Goal: Task Accomplishment & Management: Use online tool/utility

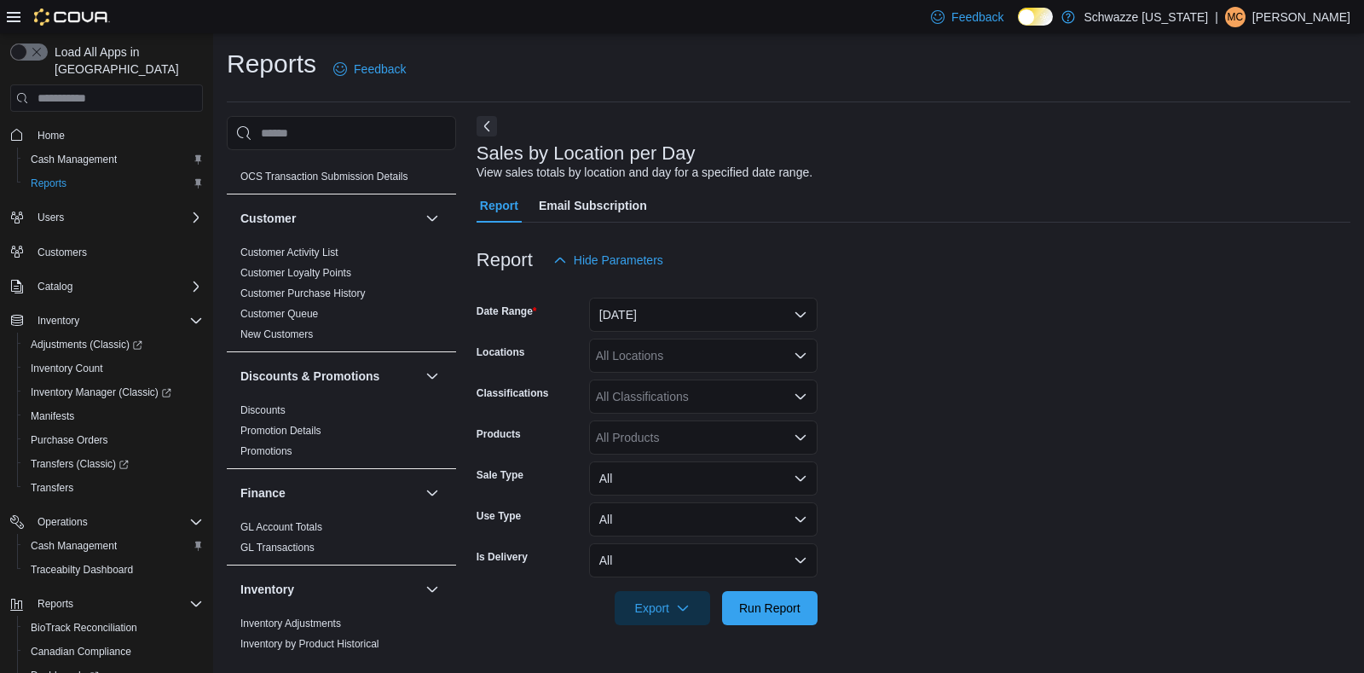
scroll to position [146, 0]
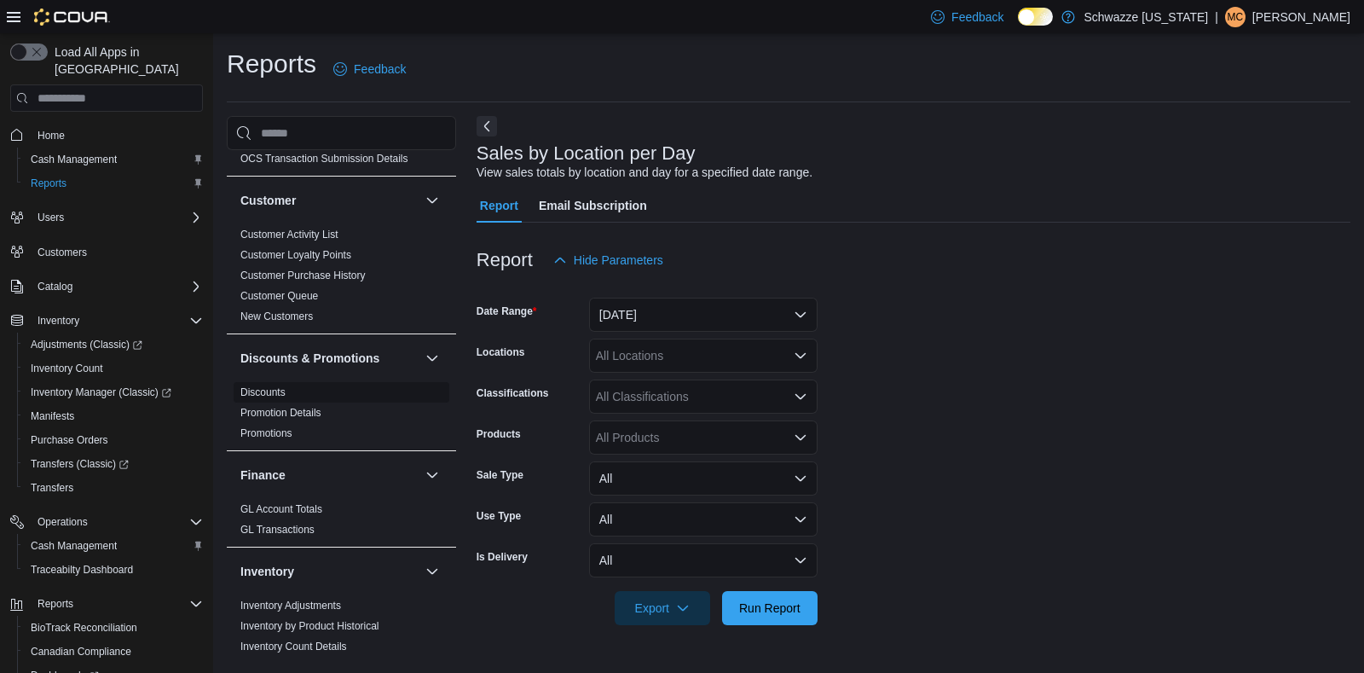
click at [260, 394] on link "Discounts" at bounding box center [262, 392] width 45 height 12
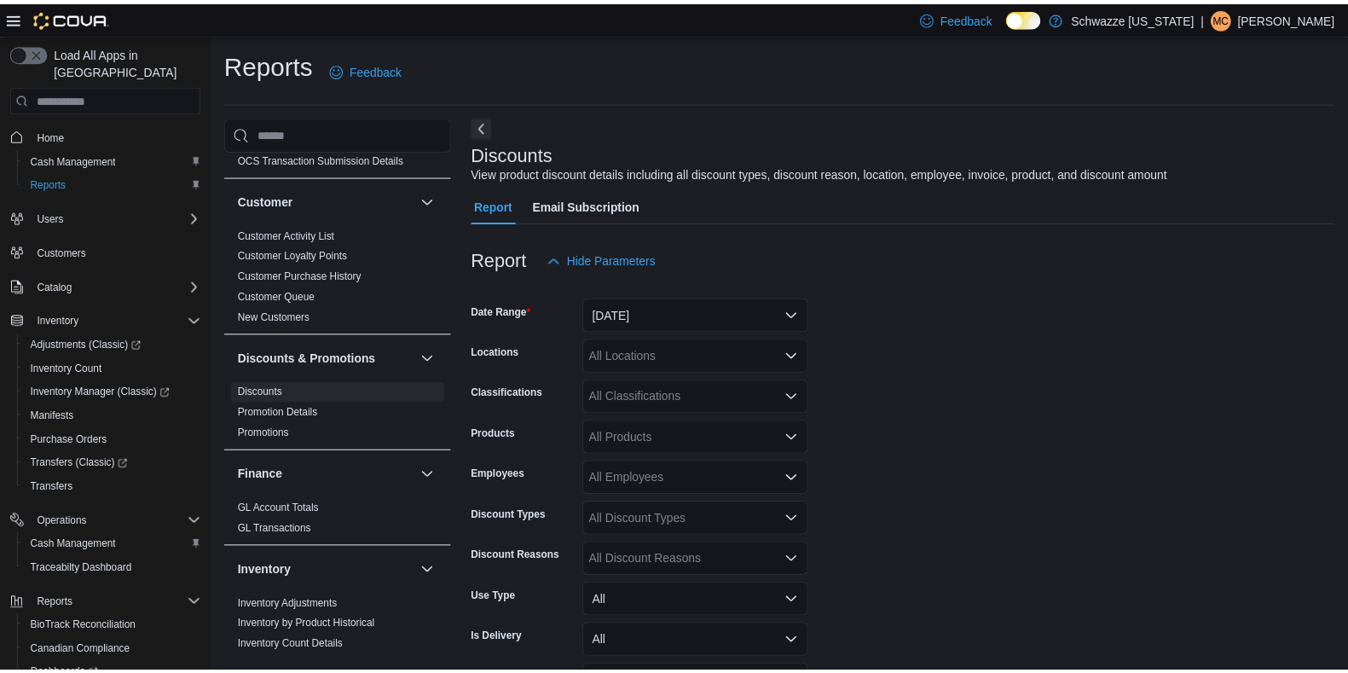
scroll to position [38, 0]
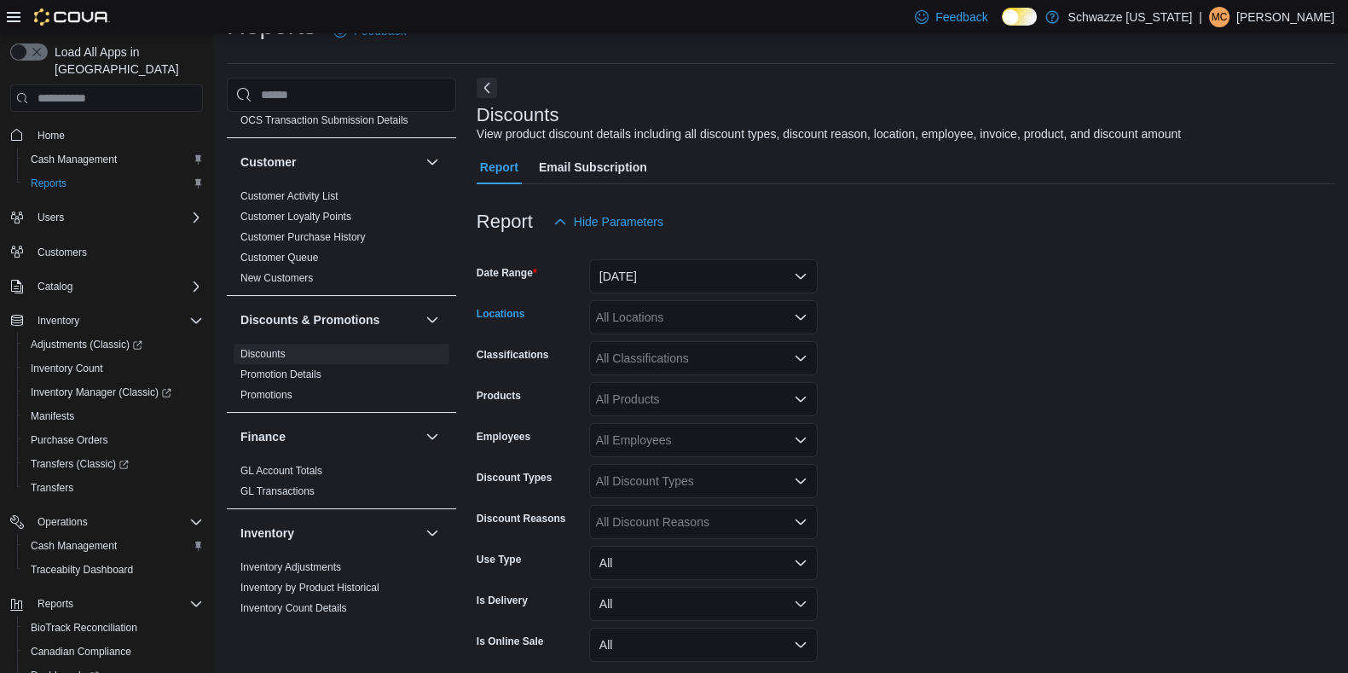
click at [635, 310] on div "All Locations" at bounding box center [703, 317] width 228 height 34
click at [639, 284] on button "Yesterday" at bounding box center [703, 276] width 228 height 34
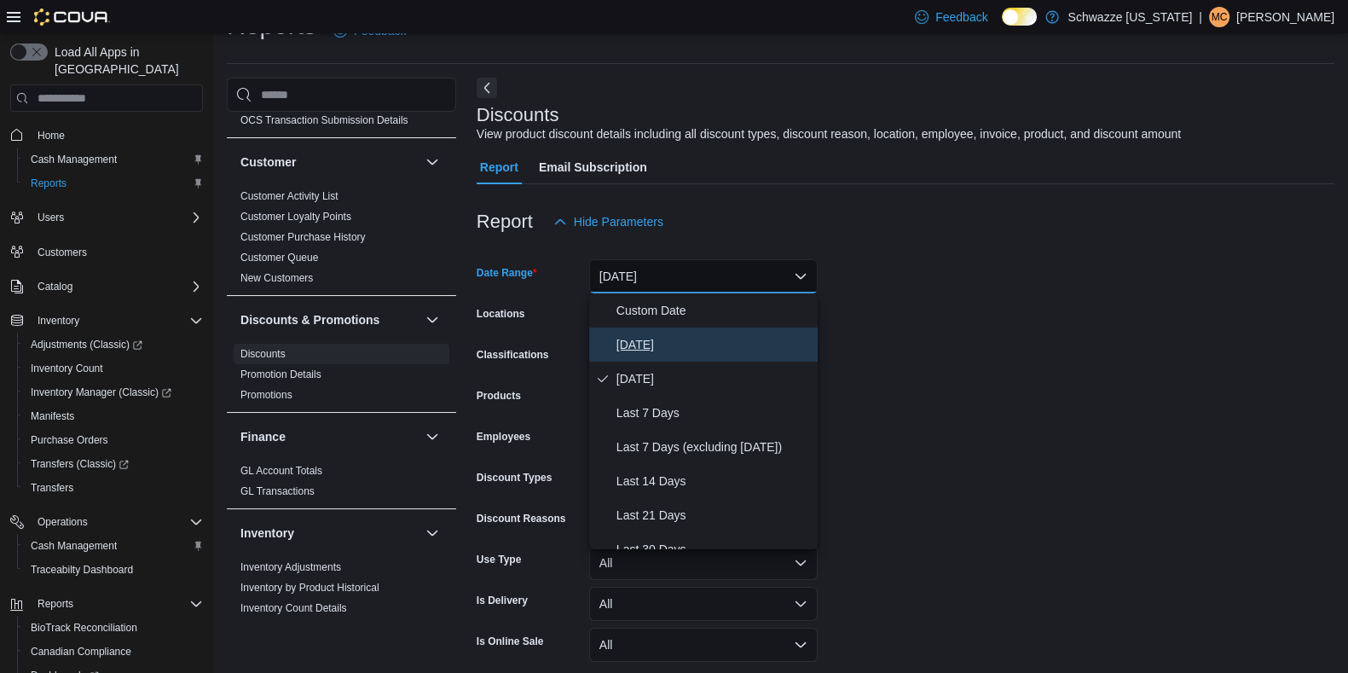
click at [646, 330] on button "Today" at bounding box center [703, 344] width 228 height 34
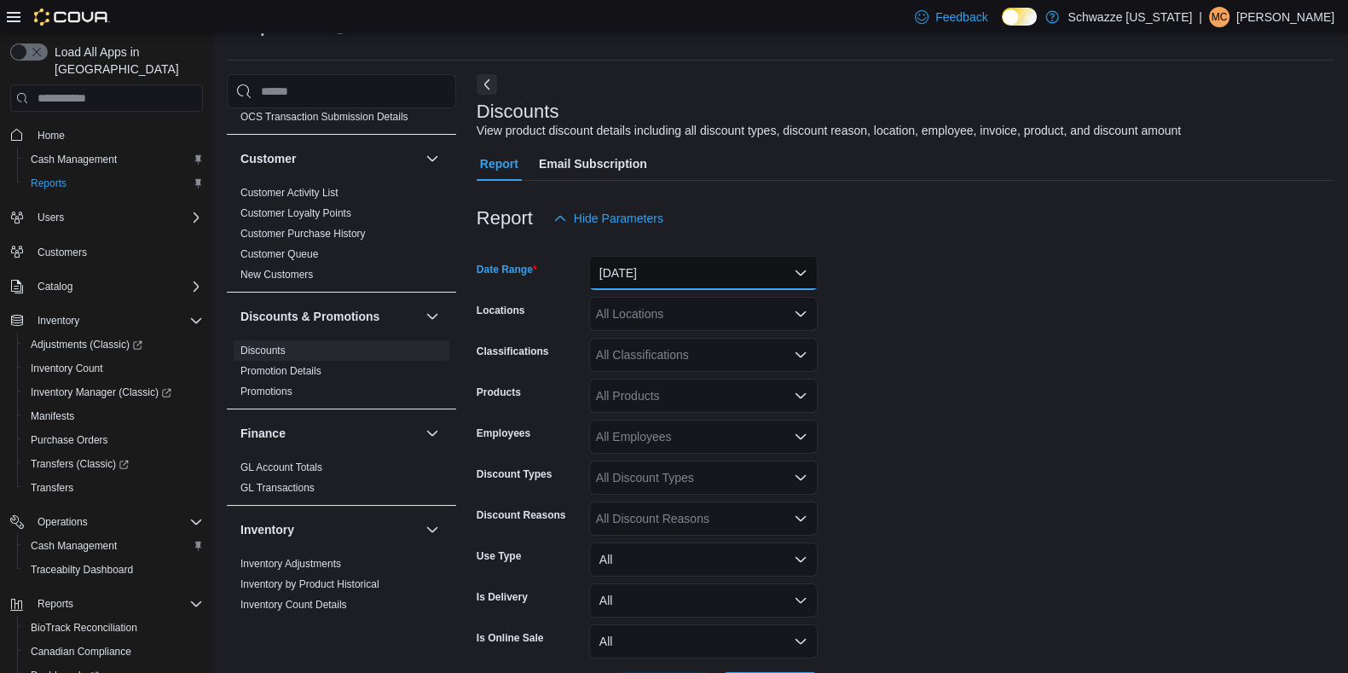
scroll to position [43, 0]
click at [714, 306] on div "All Locations" at bounding box center [703, 313] width 228 height 34
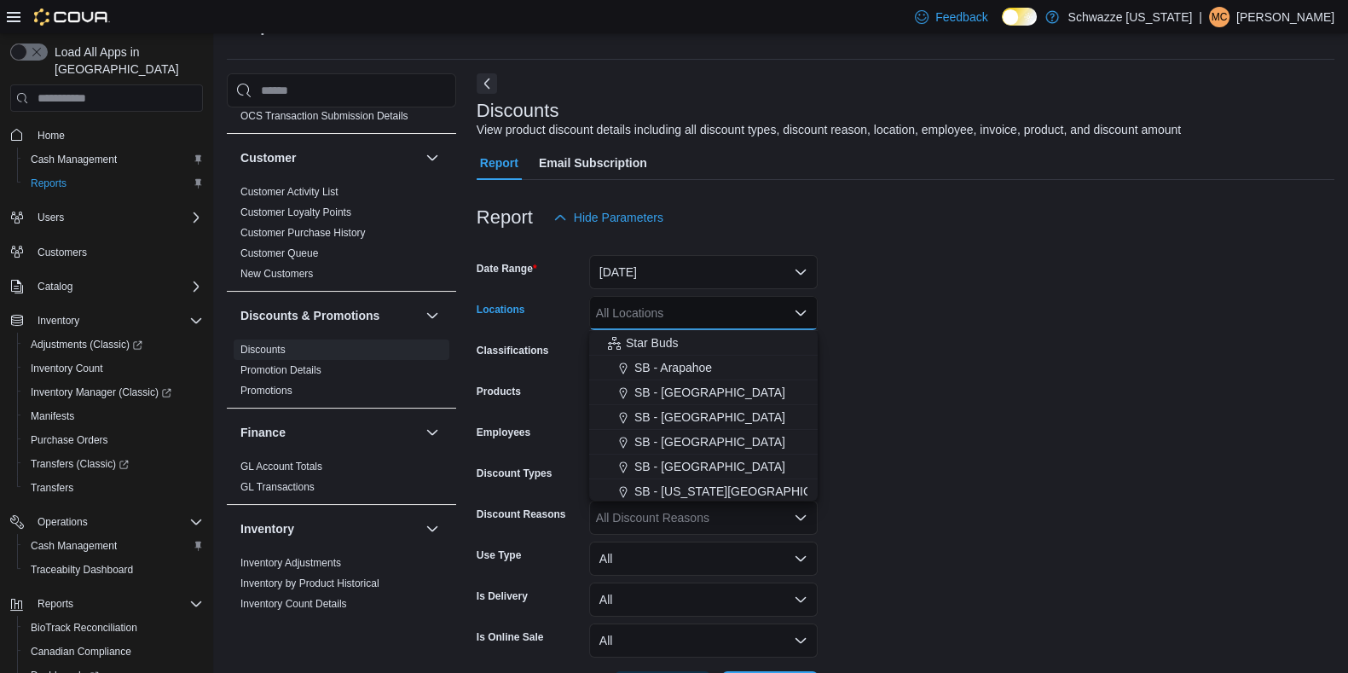
click at [714, 448] on div "SB - Boulder" at bounding box center [703, 441] width 208 height 17
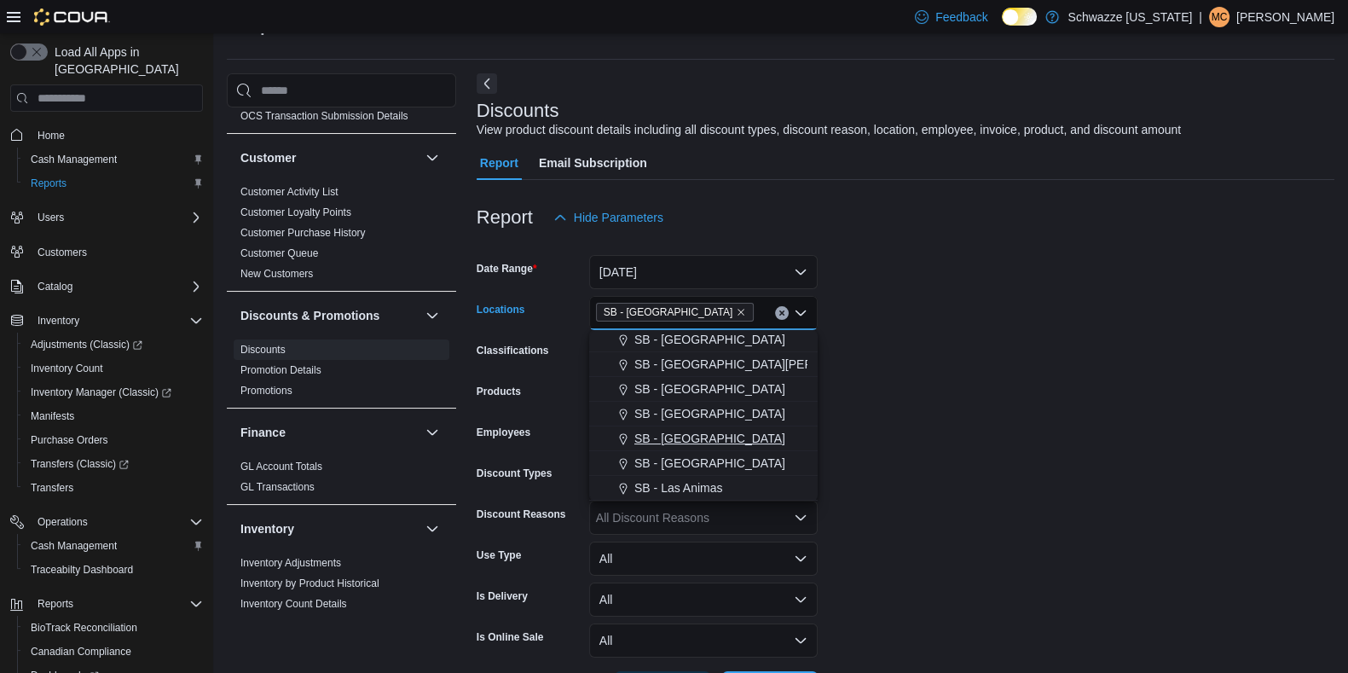
click at [709, 441] on span "SB - Highlands" at bounding box center [709, 438] width 151 height 17
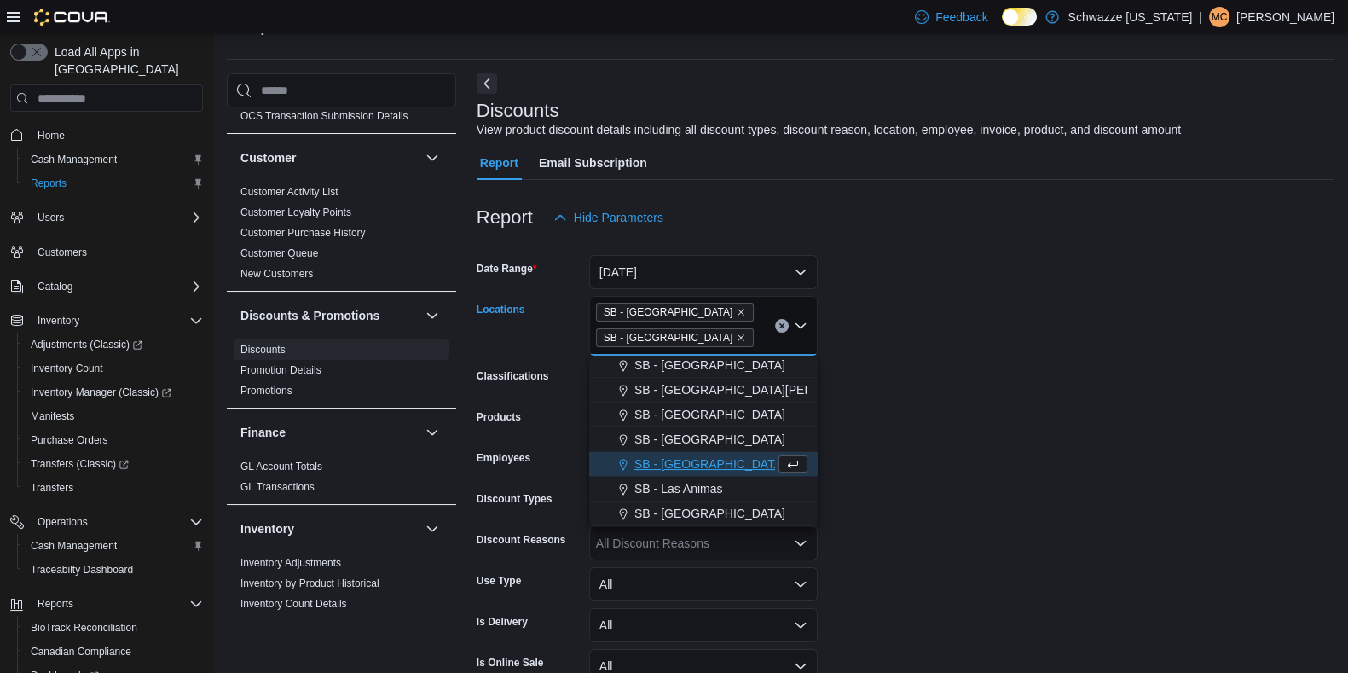
click at [960, 451] on form "Date Range Today Locations SB - Boulder SB - Highlands Combo box. Selected. SB …" at bounding box center [906, 482] width 858 height 496
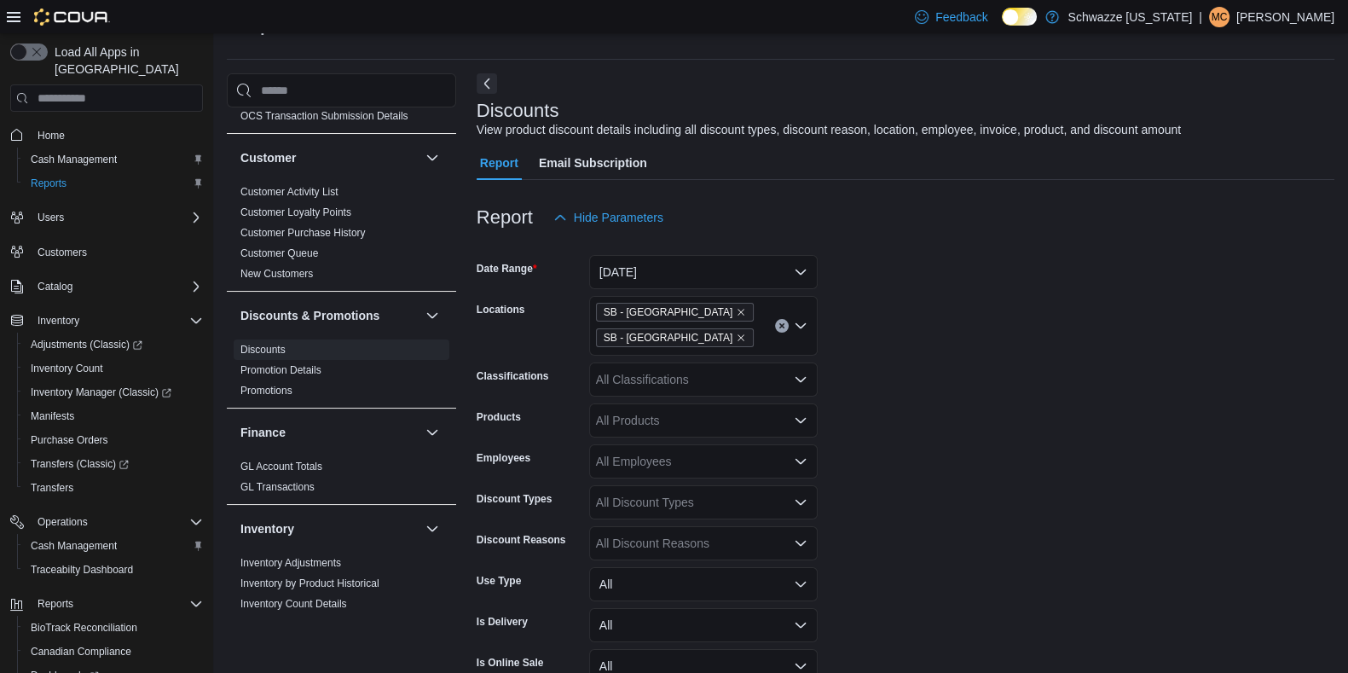
scroll to position [135, 0]
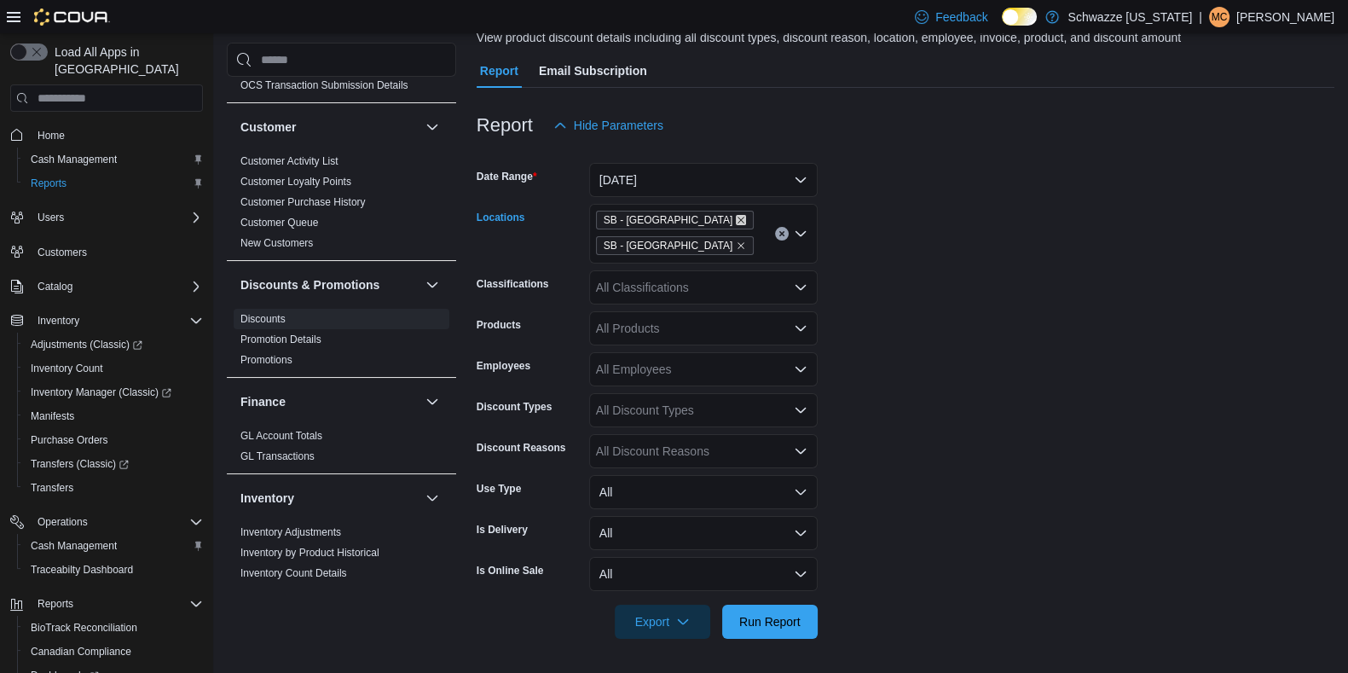
click at [738, 219] on icon "Remove SB - Boulder from selection in this group" at bounding box center [741, 220] width 7 height 7
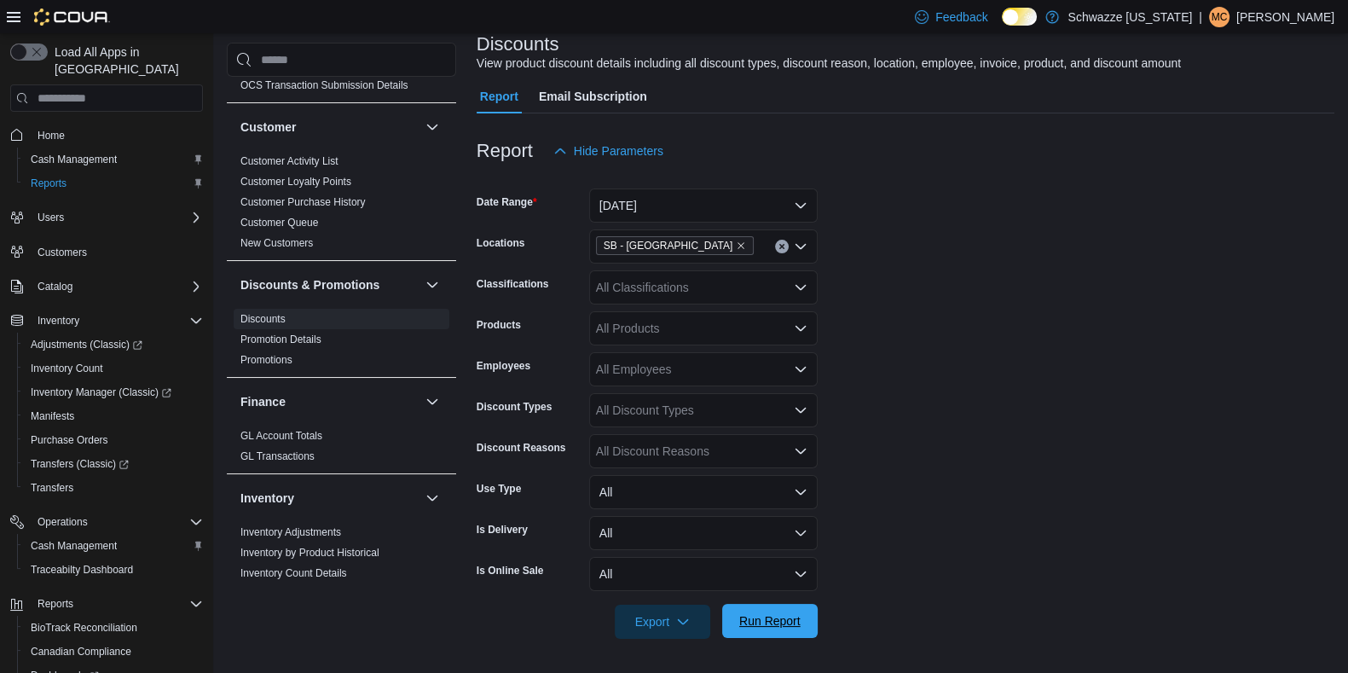
click at [781, 620] on span "Run Report" at bounding box center [769, 620] width 61 height 17
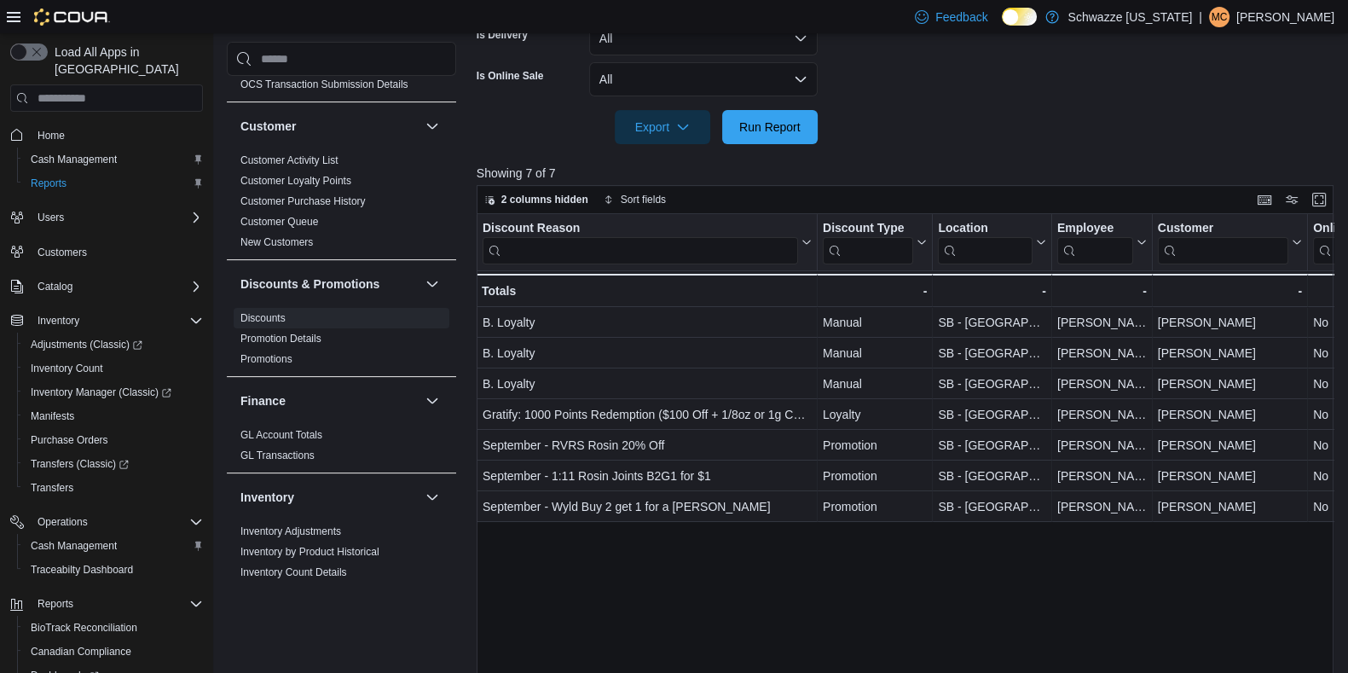
click at [1102, 160] on div at bounding box center [909, 154] width 865 height 20
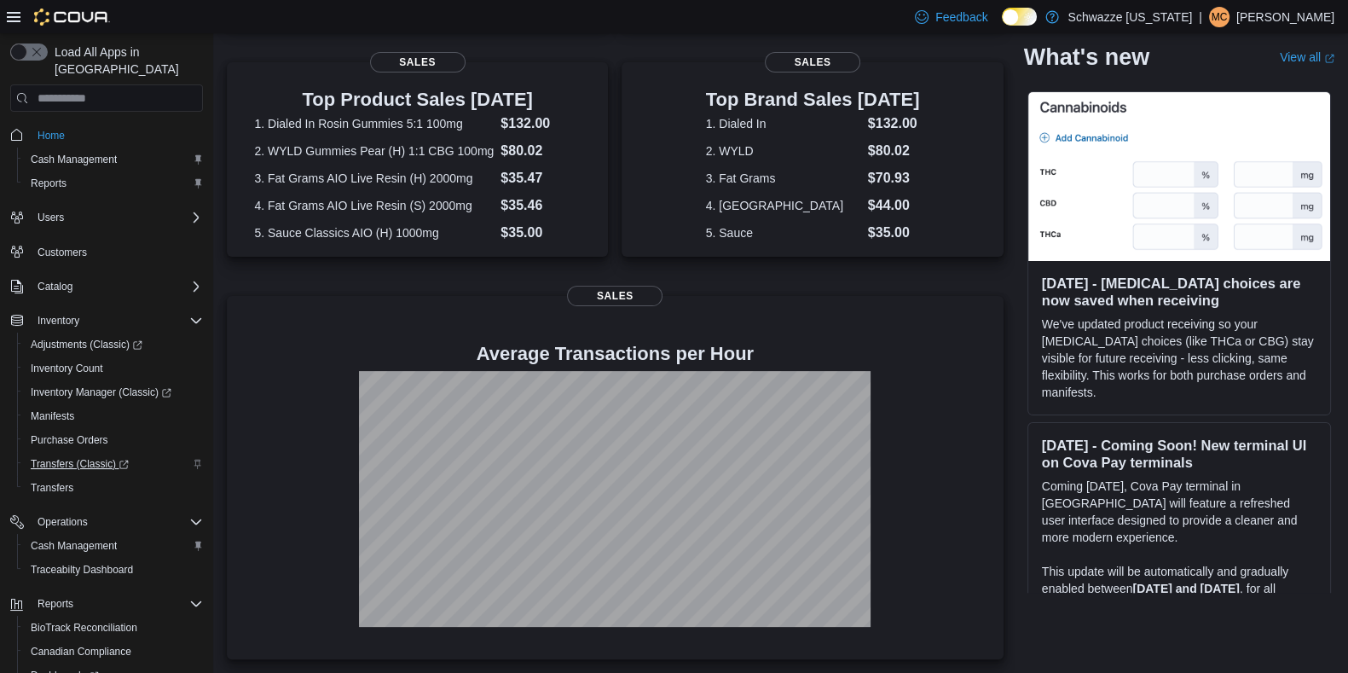
scroll to position [120, 0]
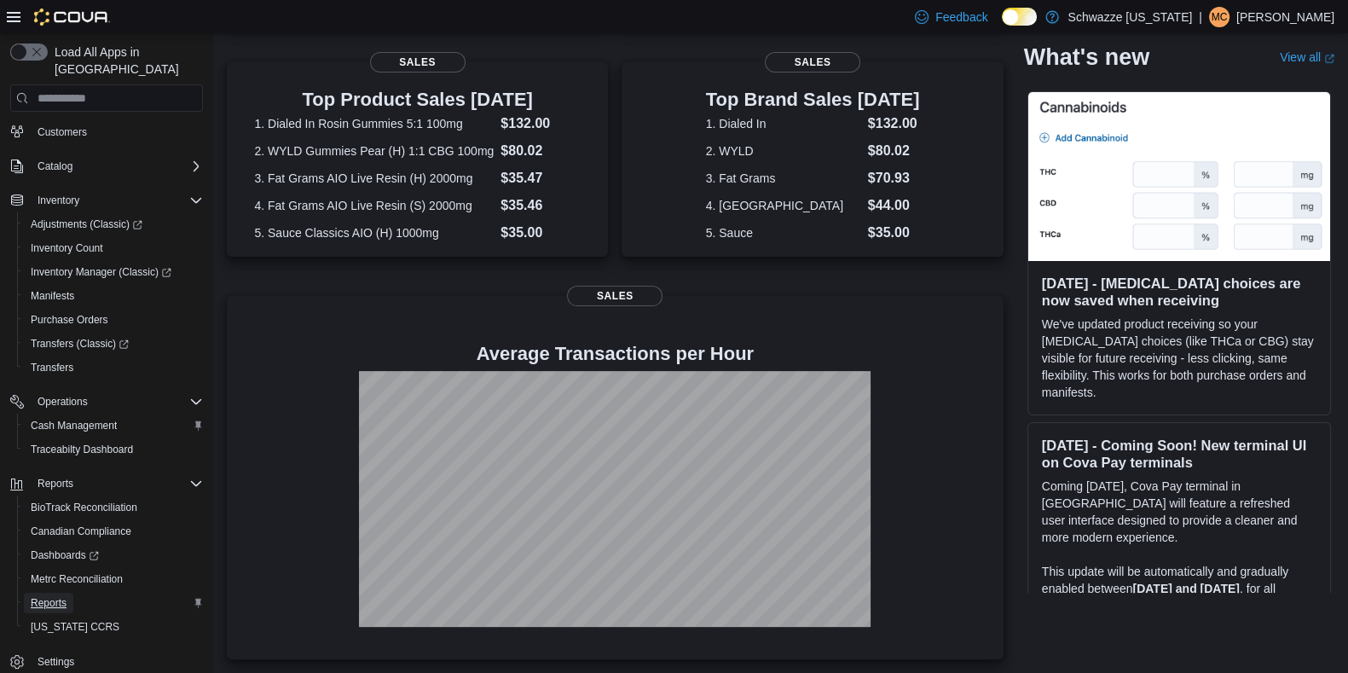
click at [51, 593] on span "Reports" at bounding box center [49, 603] width 36 height 20
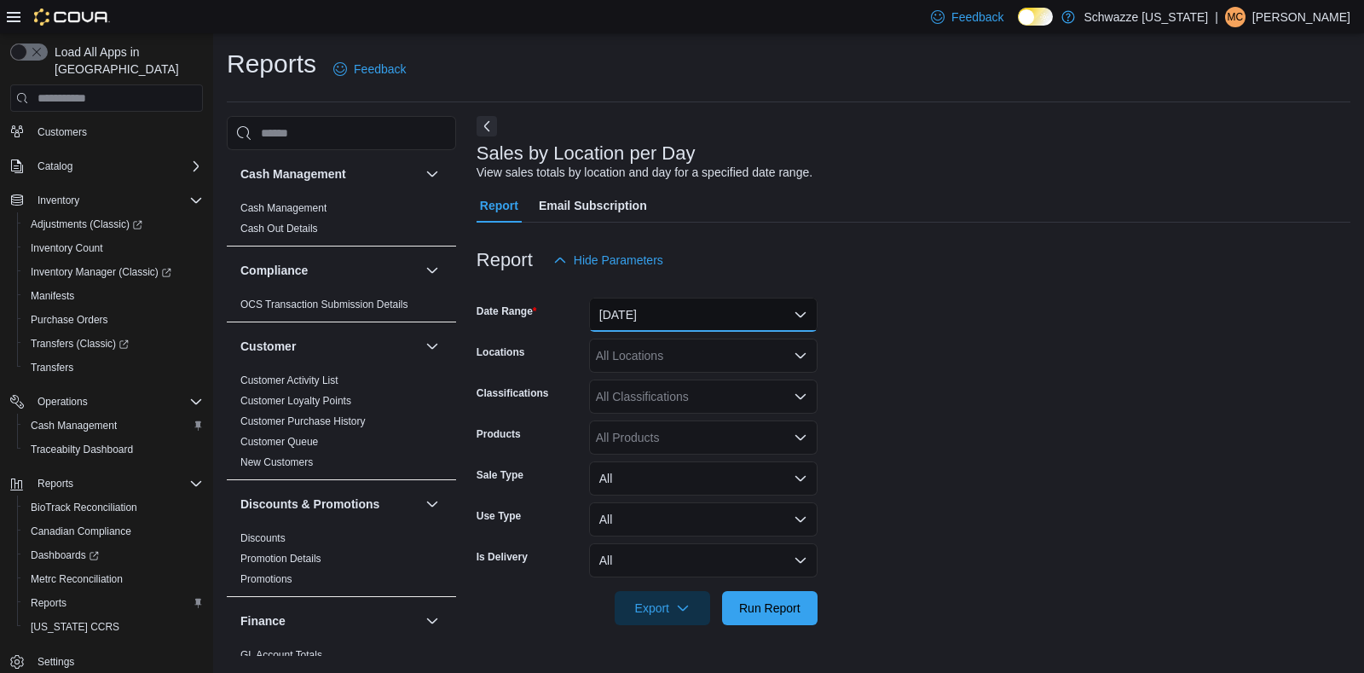
click at [767, 320] on button "Yesterday" at bounding box center [703, 315] width 228 height 34
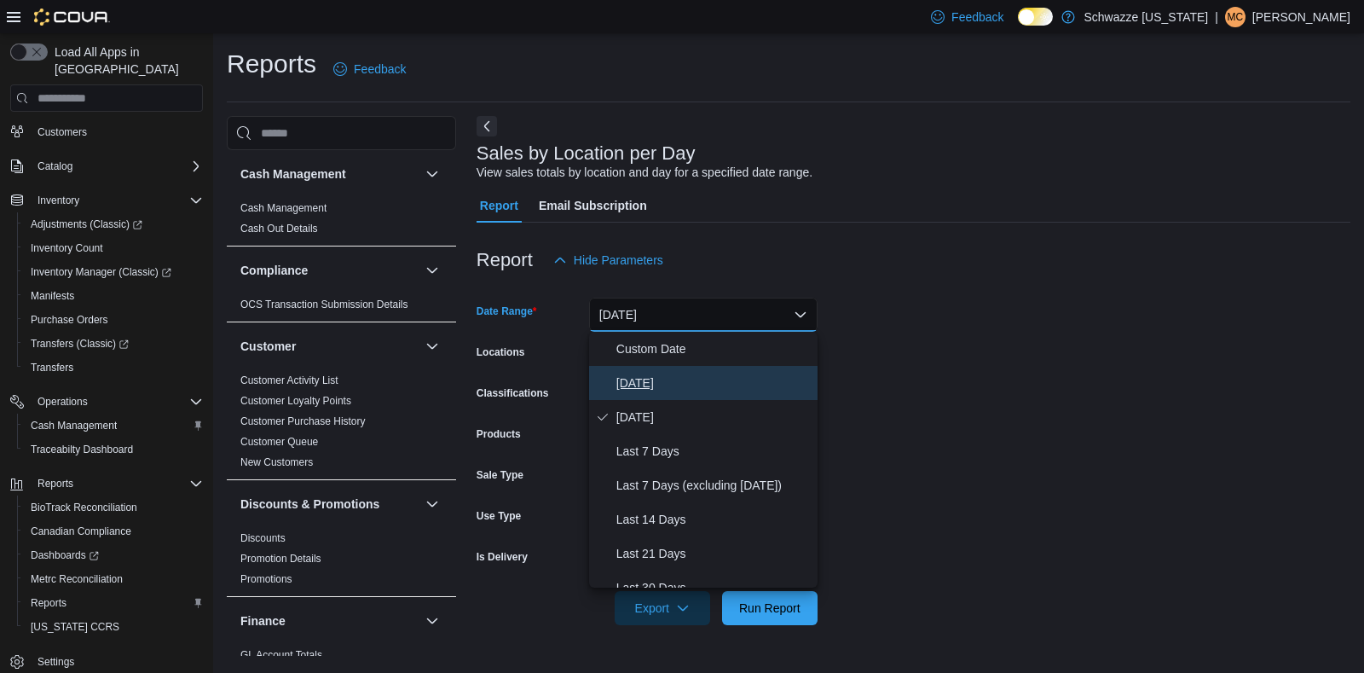
click at [685, 380] on span "Today" at bounding box center [713, 383] width 194 height 20
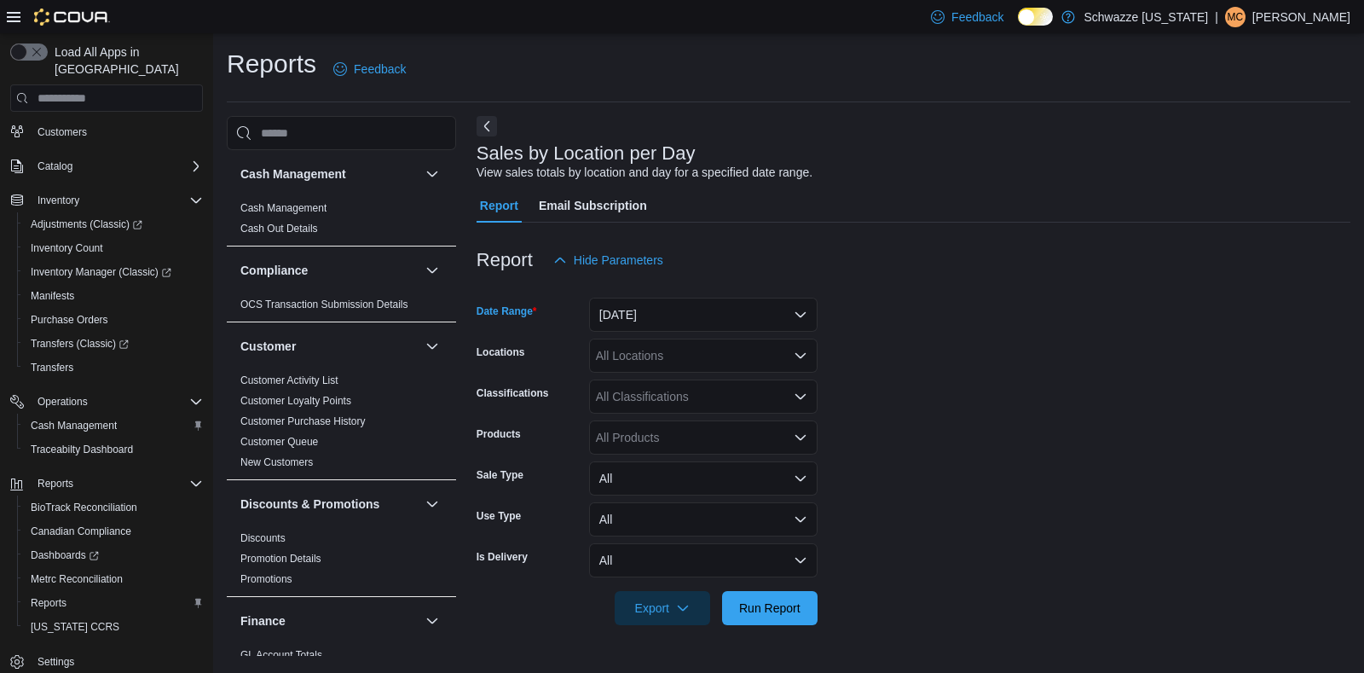
click at [750, 358] on div "All Locations" at bounding box center [703, 355] width 228 height 34
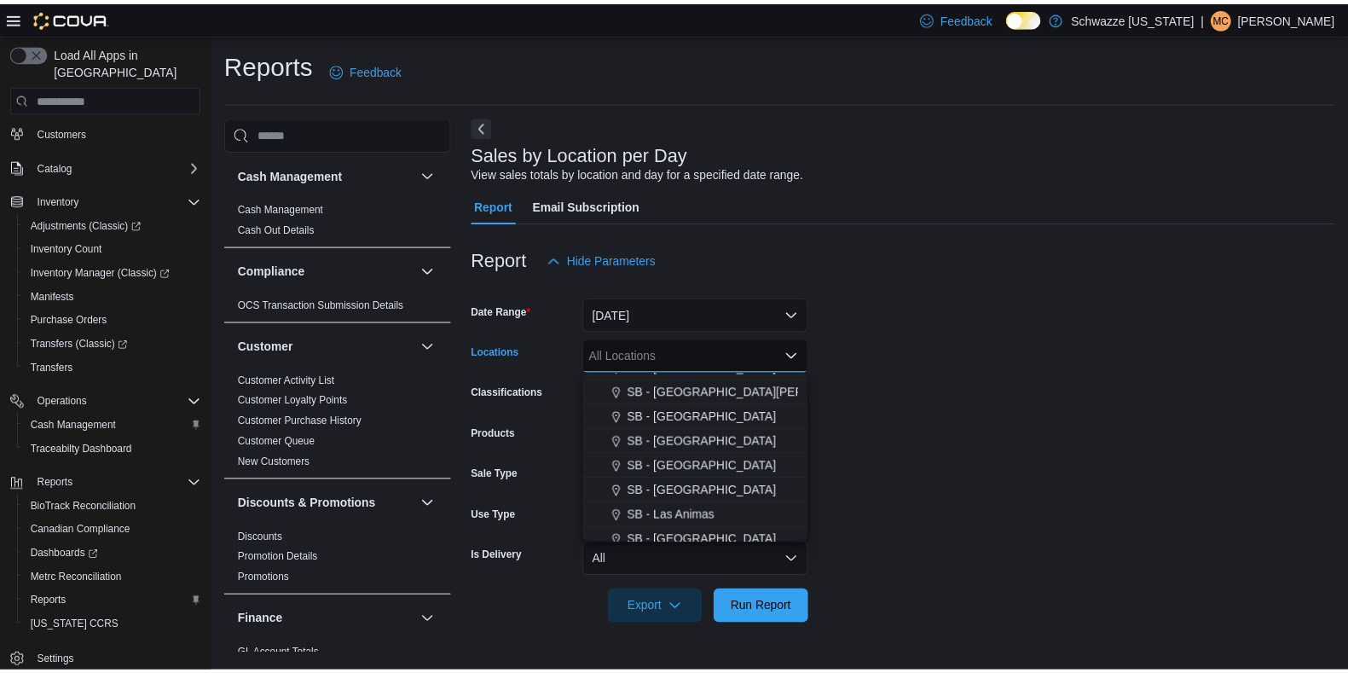
scroll to position [503, 0]
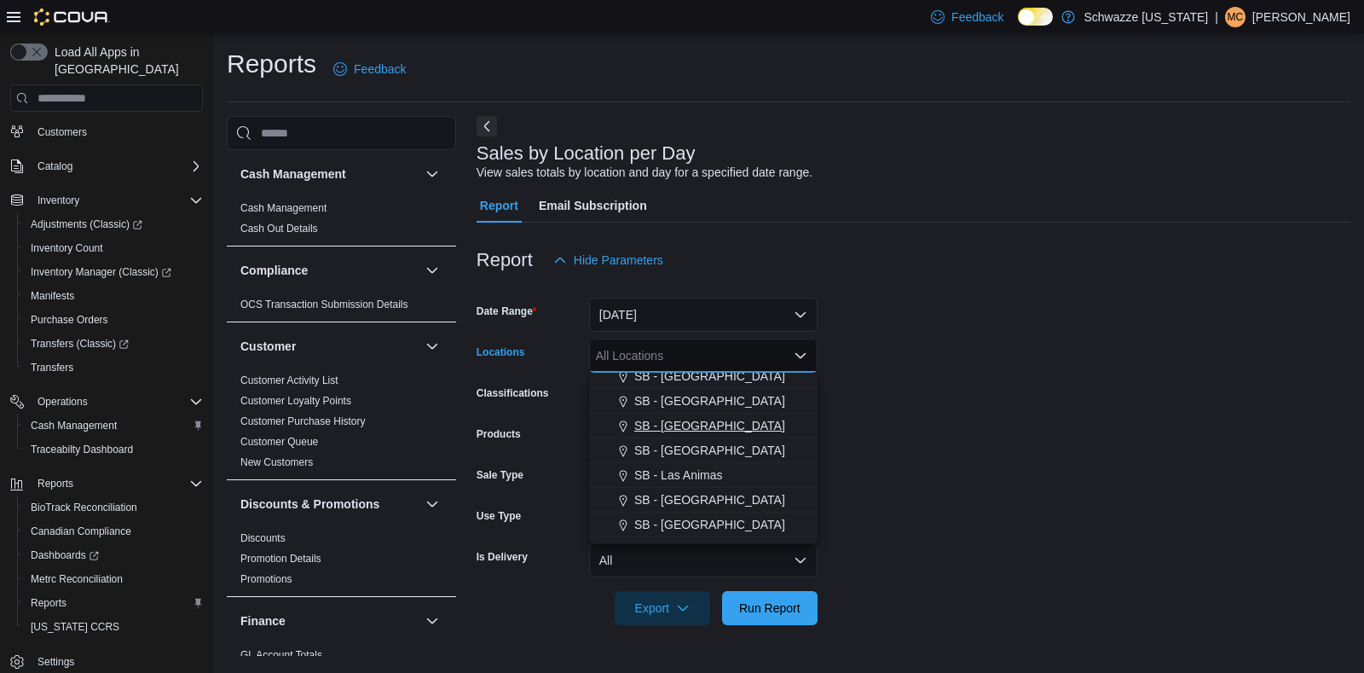
click at [709, 428] on span "SB - Highlands" at bounding box center [709, 425] width 151 height 17
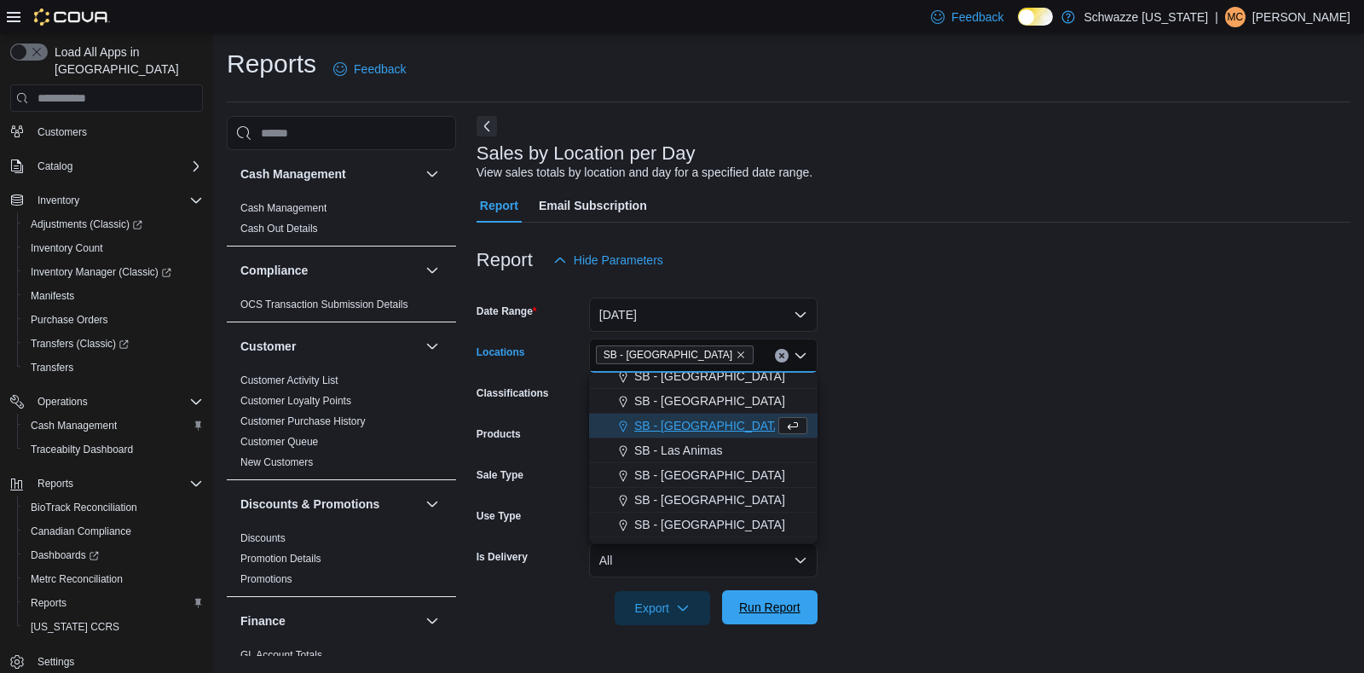
click at [743, 604] on span "Run Report" at bounding box center [769, 607] width 61 height 17
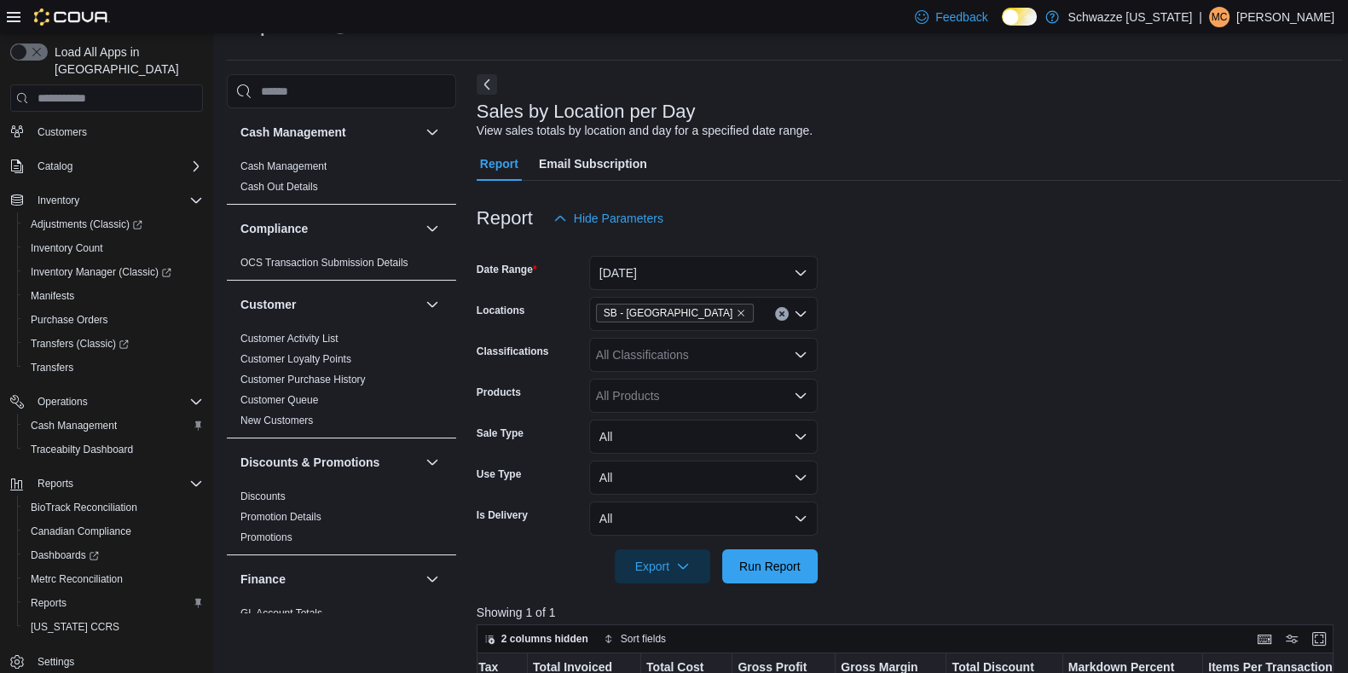
scroll to position [38, 0]
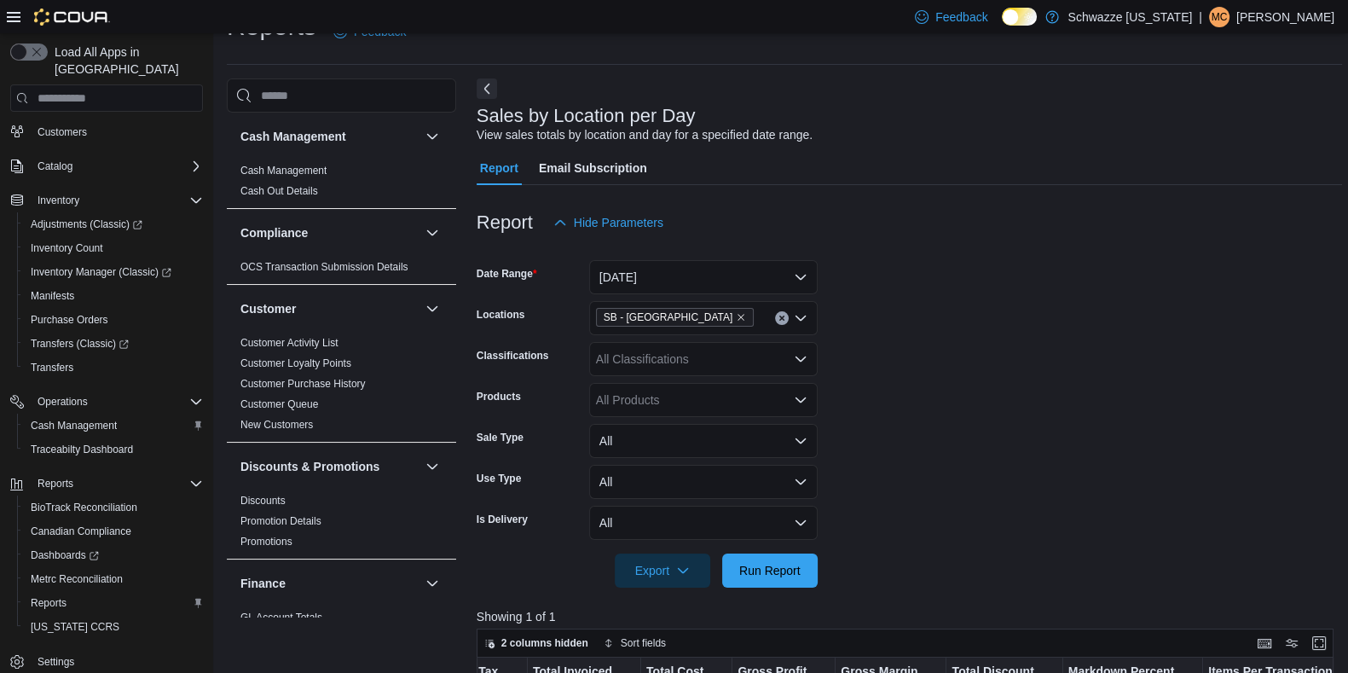
click at [885, 246] on div at bounding box center [909, 250] width 865 height 20
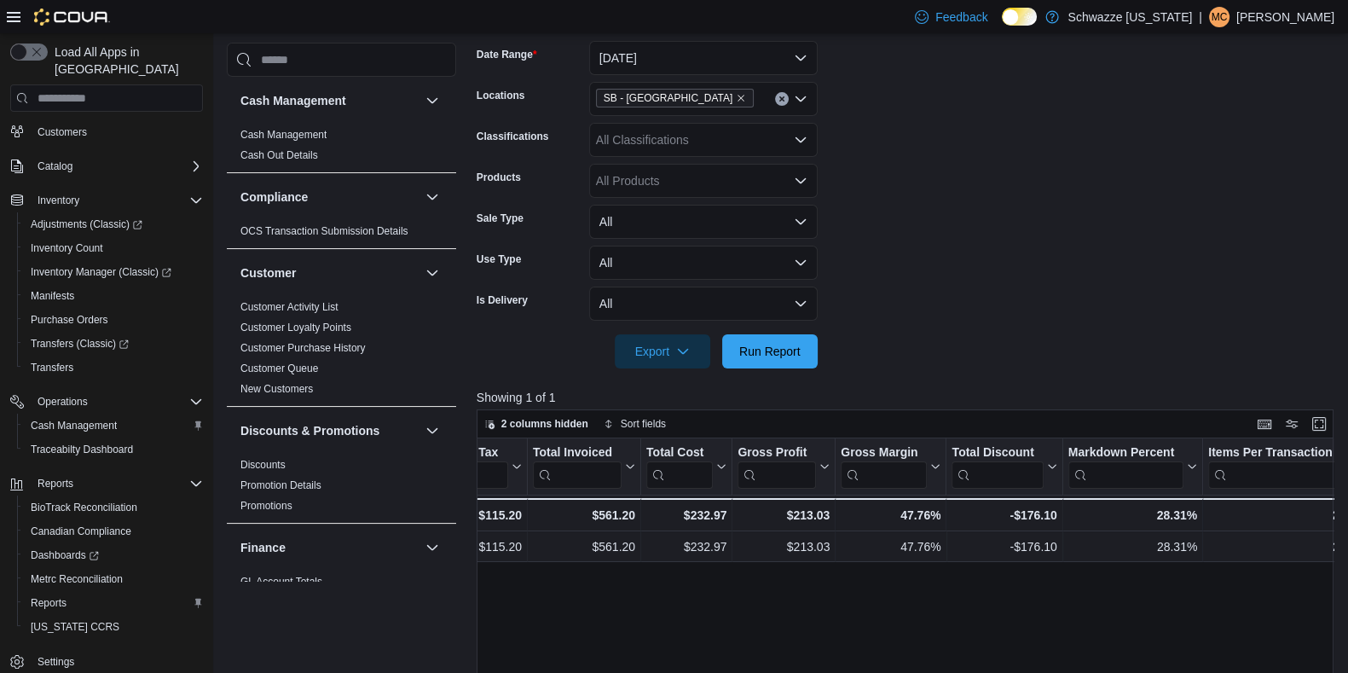
scroll to position [260, 0]
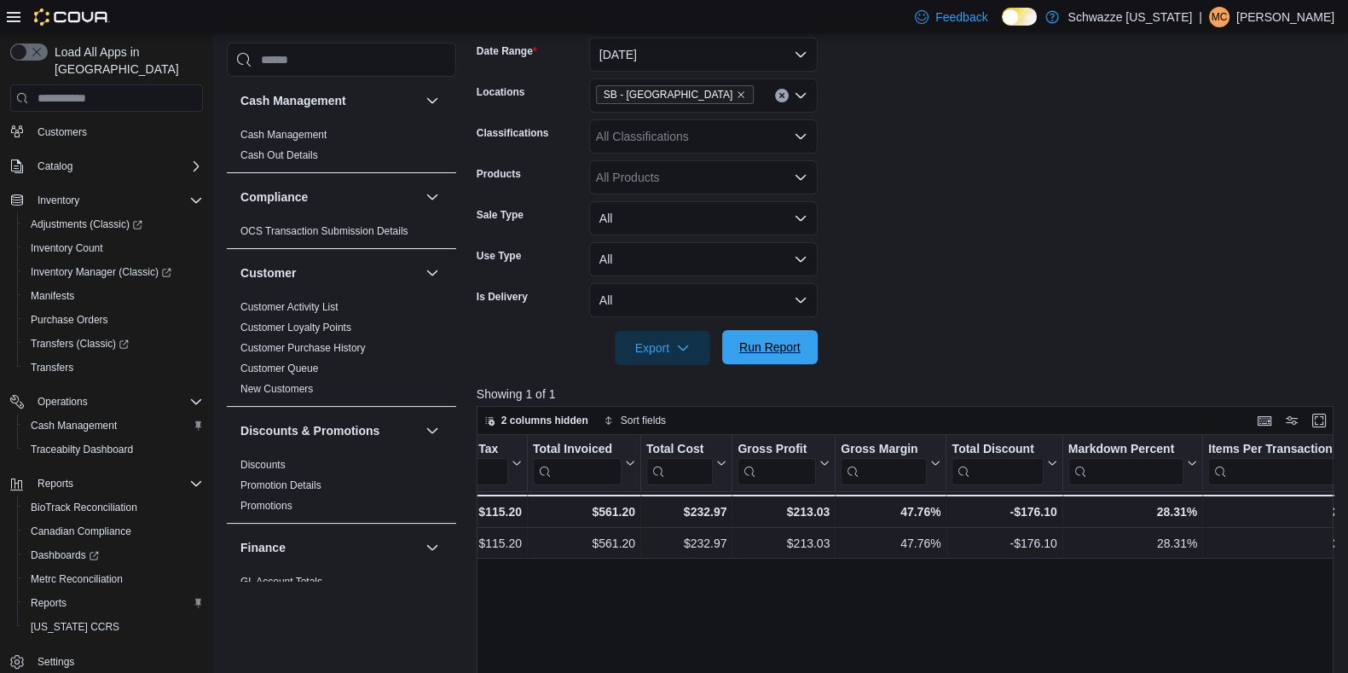
click at [803, 360] on span "Run Report" at bounding box center [769, 347] width 75 height 34
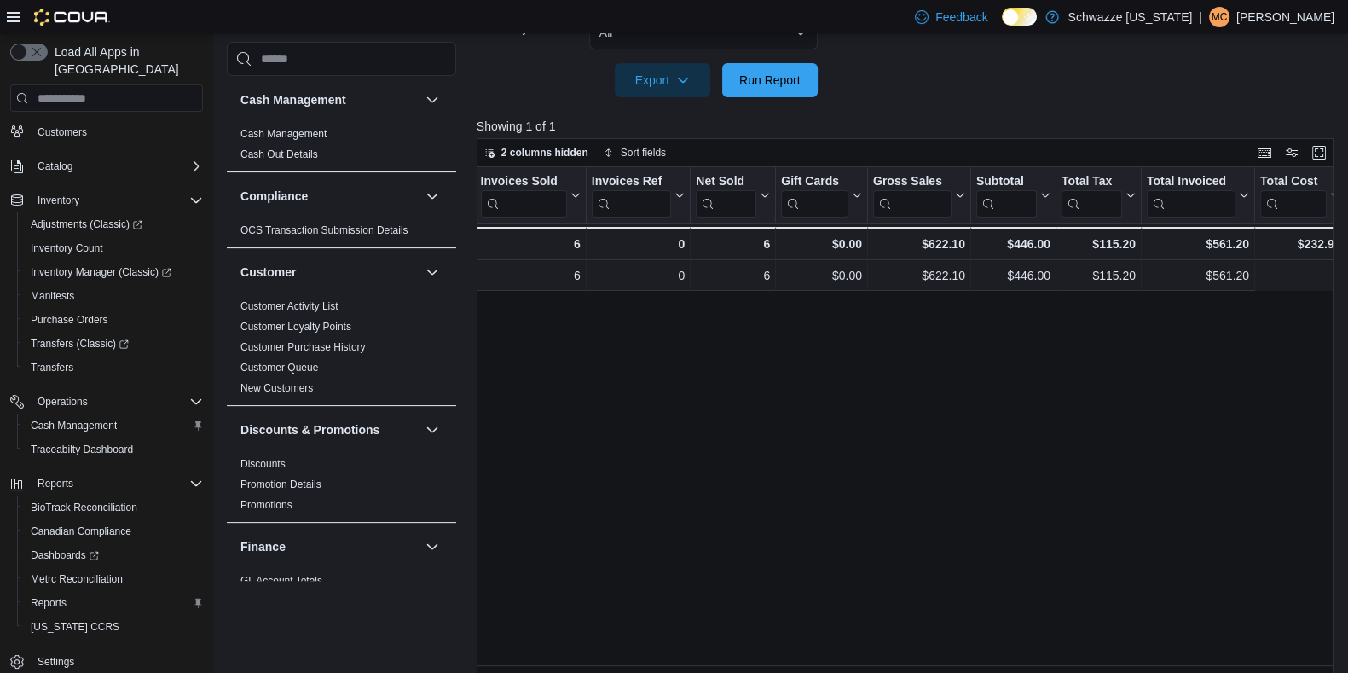
scroll to position [0, 0]
